Goal: Information Seeking & Learning: Learn about a topic

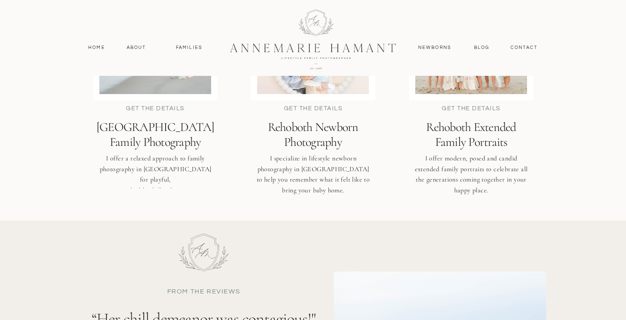
scroll to position [1913, 0]
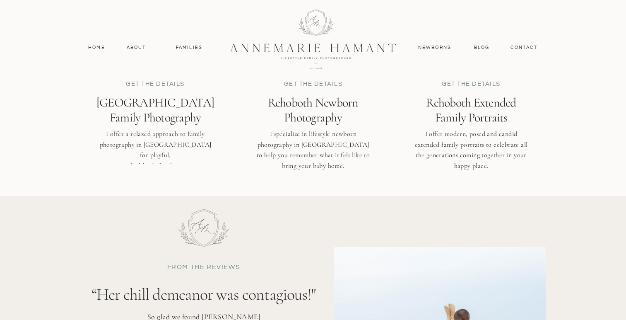
click at [178, 108] on h2 "Rehoboth Beach Family Photography" at bounding box center [155, 109] width 142 height 29
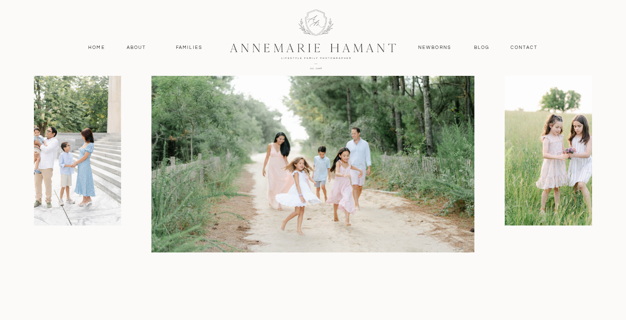
scroll to position [1040, 0]
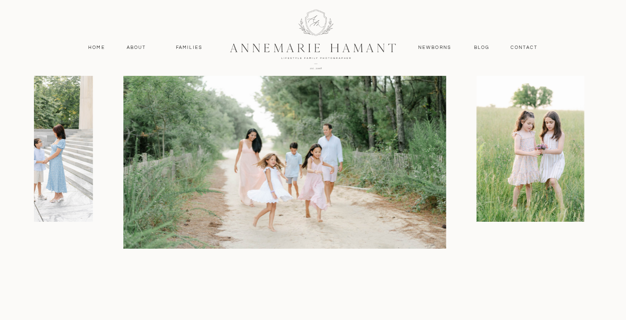
click at [216, 171] on img at bounding box center [284, 140] width 323 height 215
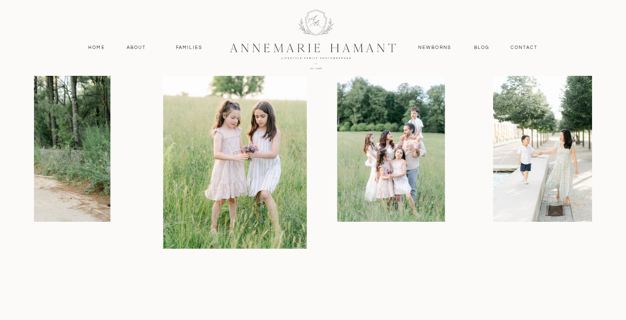
click at [259, 181] on img at bounding box center [235, 140] width 144 height 215
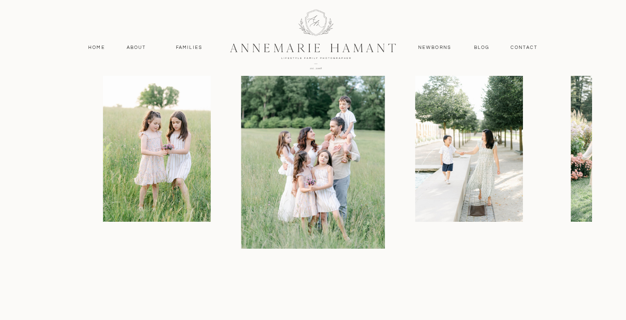
click at [281, 174] on img at bounding box center [313, 140] width 144 height 215
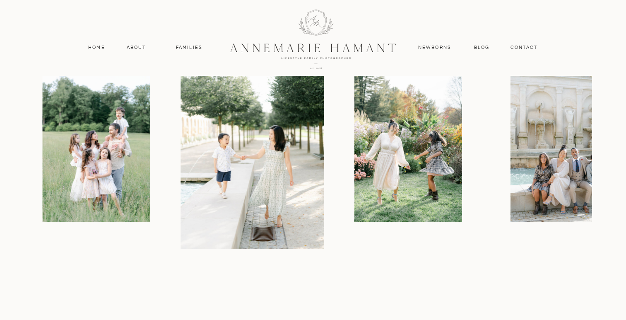
click at [241, 168] on img at bounding box center [253, 140] width 144 height 215
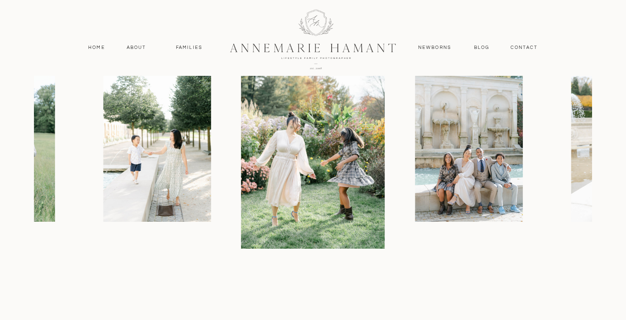
click at [314, 168] on img at bounding box center [313, 140] width 144 height 215
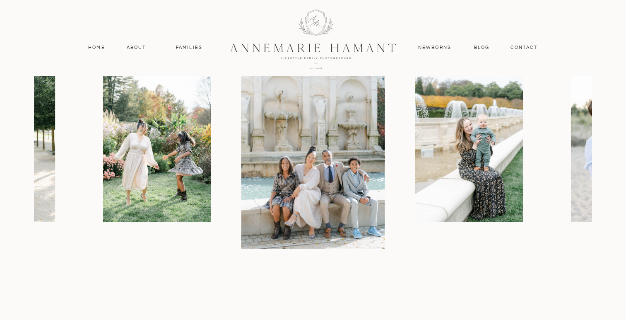
click at [306, 176] on img at bounding box center [313, 140] width 144 height 215
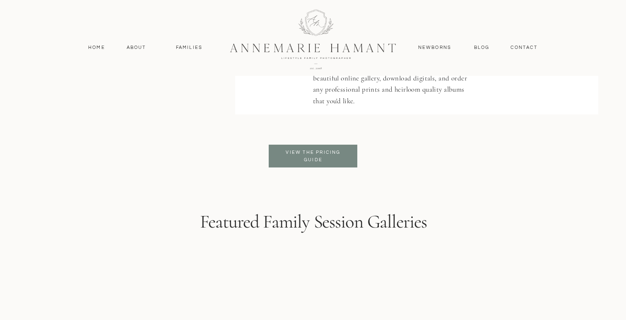
scroll to position [2032, 0]
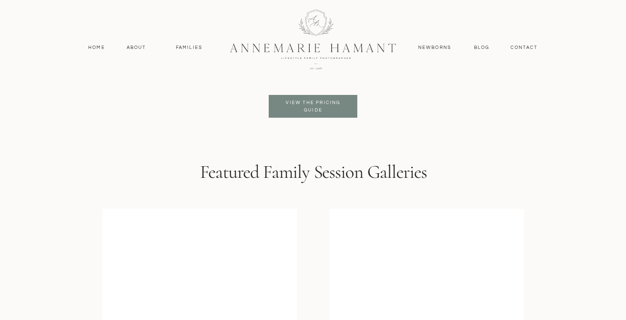
click at [342, 166] on h3 "Featured Family Session Galleries" at bounding box center [313, 174] width 298 height 26
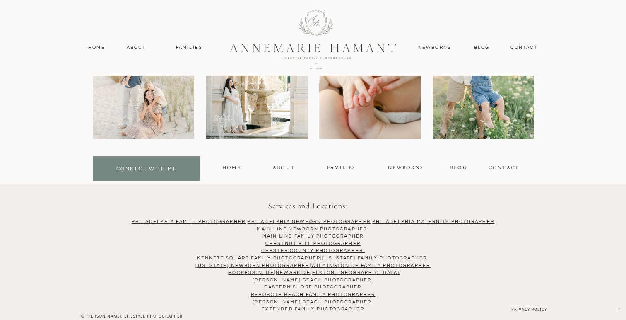
scroll to position [5397, 0]
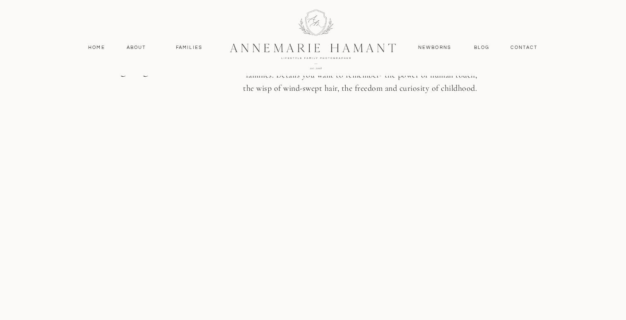
scroll to position [1016, 0]
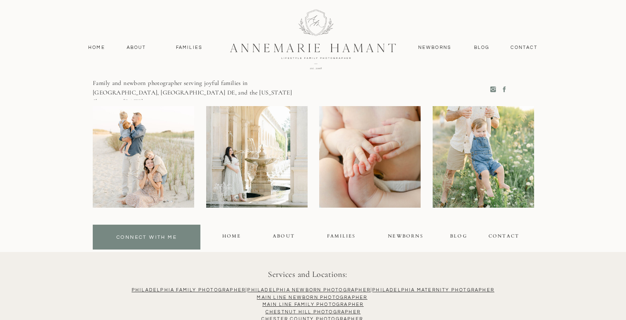
scroll to position [3875, 0]
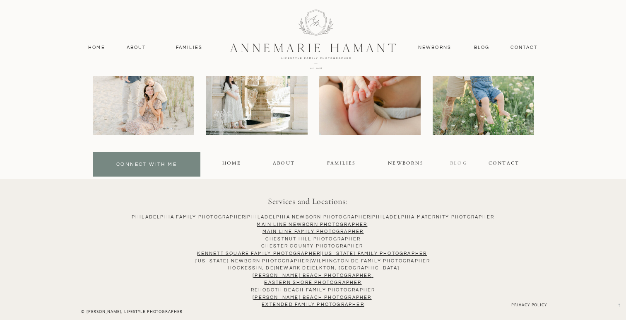
click at [455, 163] on div "blog" at bounding box center [458, 164] width 16 height 10
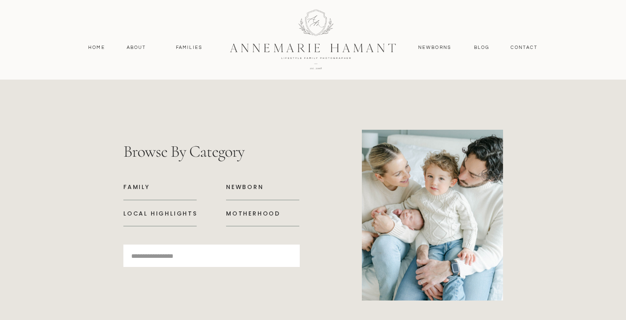
scroll to position [3657, 0]
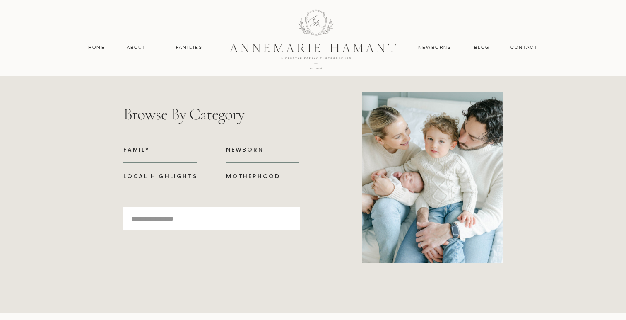
click at [225, 218] on input "Search for:" at bounding box center [210, 218] width 159 height 11
type input "********"
